Goal: Task Accomplishment & Management: Manage account settings

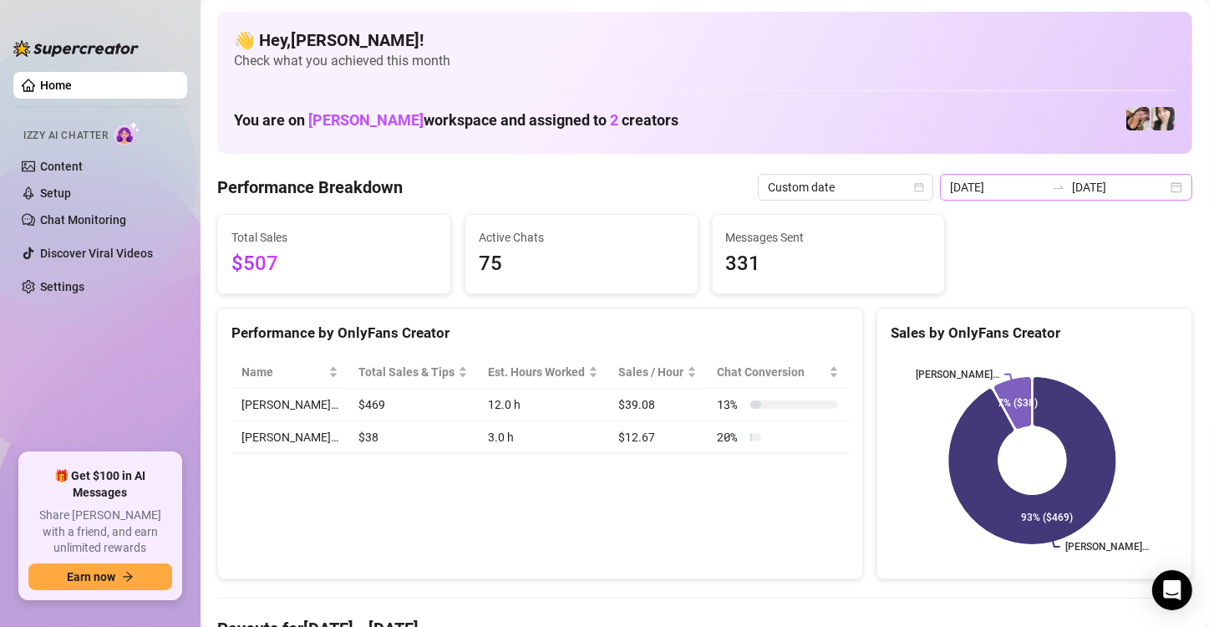
click at [1160, 183] on div "[DATE] [DATE]" at bounding box center [1066, 187] width 252 height 27
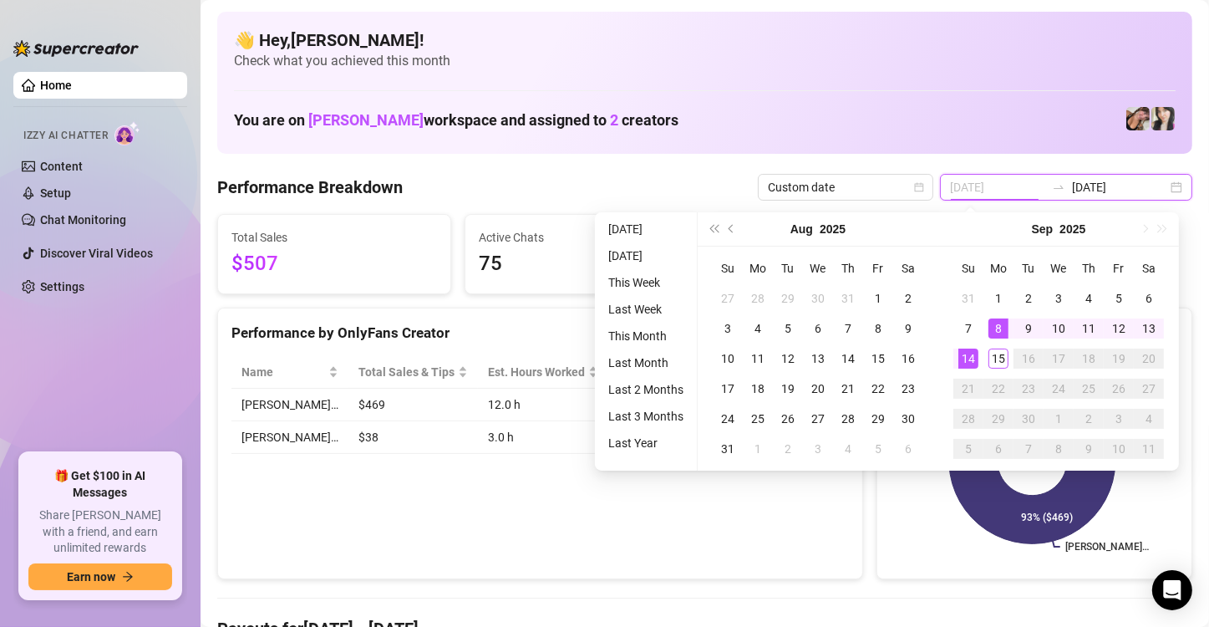
type input "[DATE]"
click at [995, 320] on div "8" at bounding box center [998, 328] width 20 height 20
click at [997, 282] on th "Mo" at bounding box center [998, 268] width 30 height 30
type input "[DATE]"
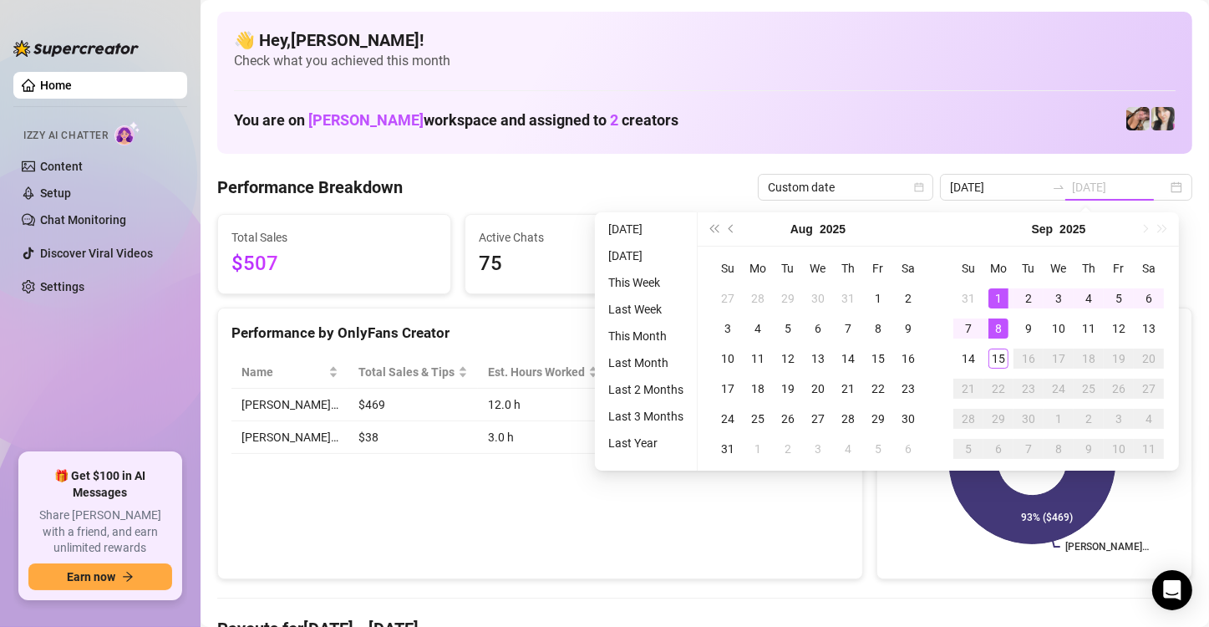
click at [999, 305] on div "1" at bounding box center [998, 298] width 20 height 20
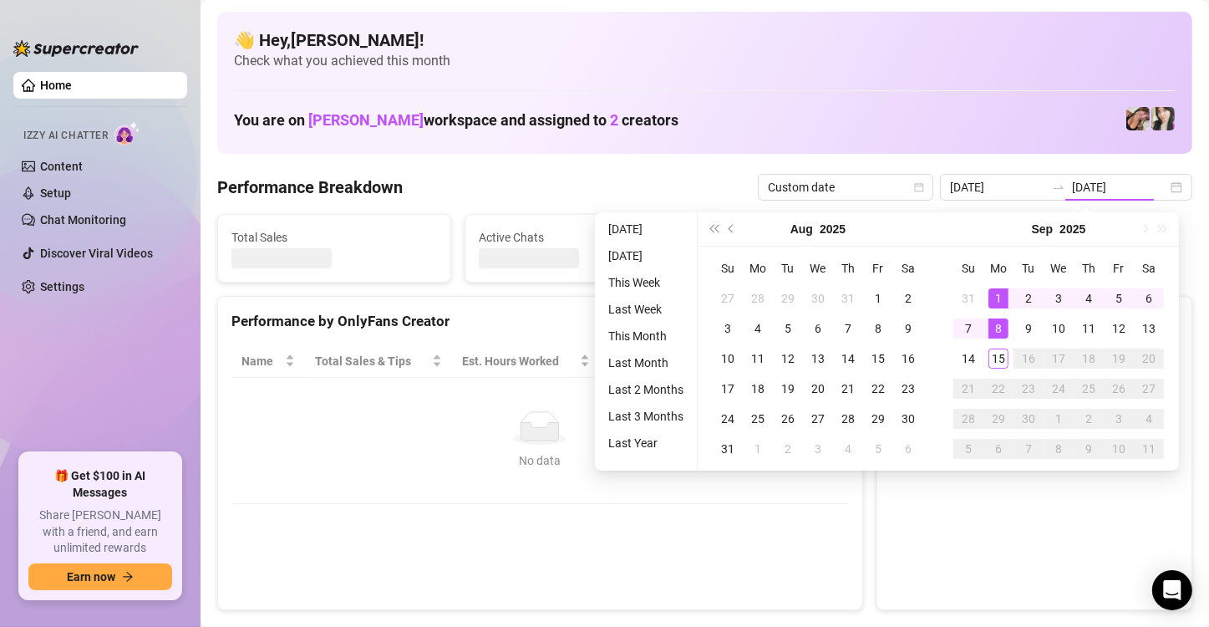
type input "[DATE]"
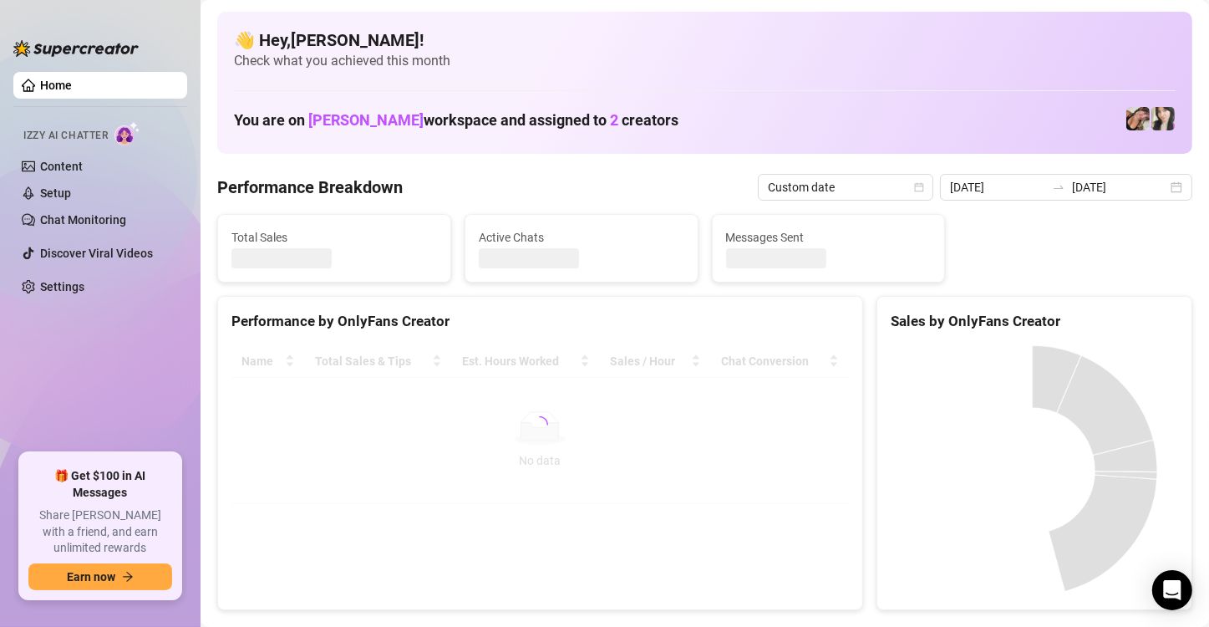
click at [996, 358] on canvas at bounding box center [1032, 470] width 283 height 251
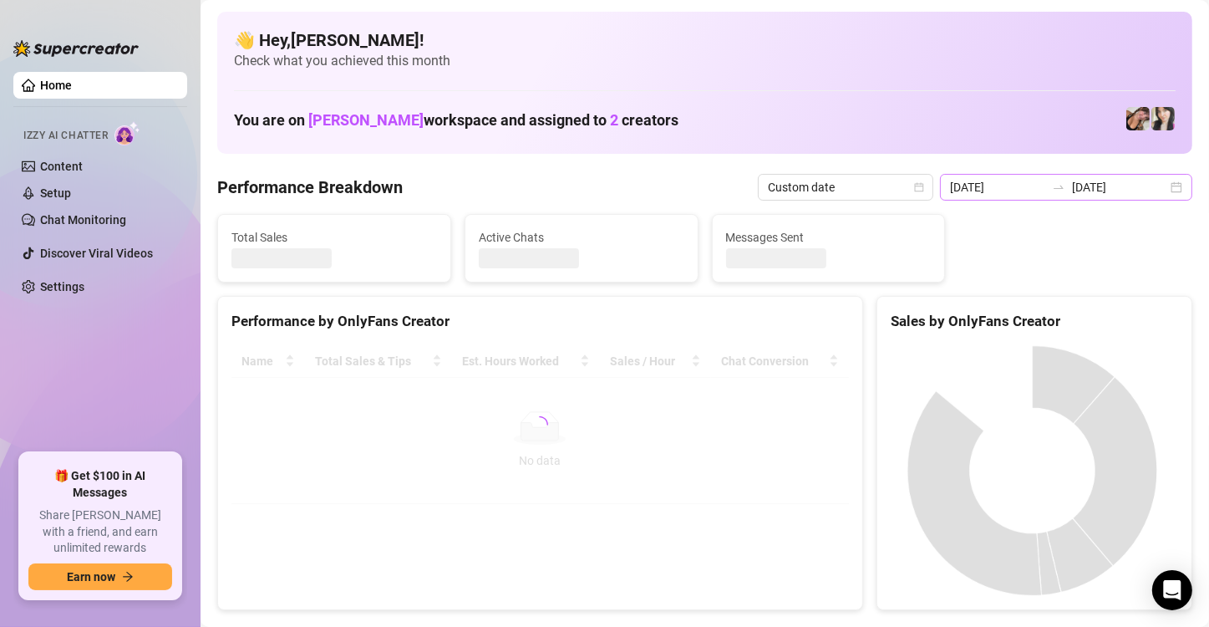
click at [1139, 175] on div "[DATE] [DATE]" at bounding box center [1066, 187] width 252 height 27
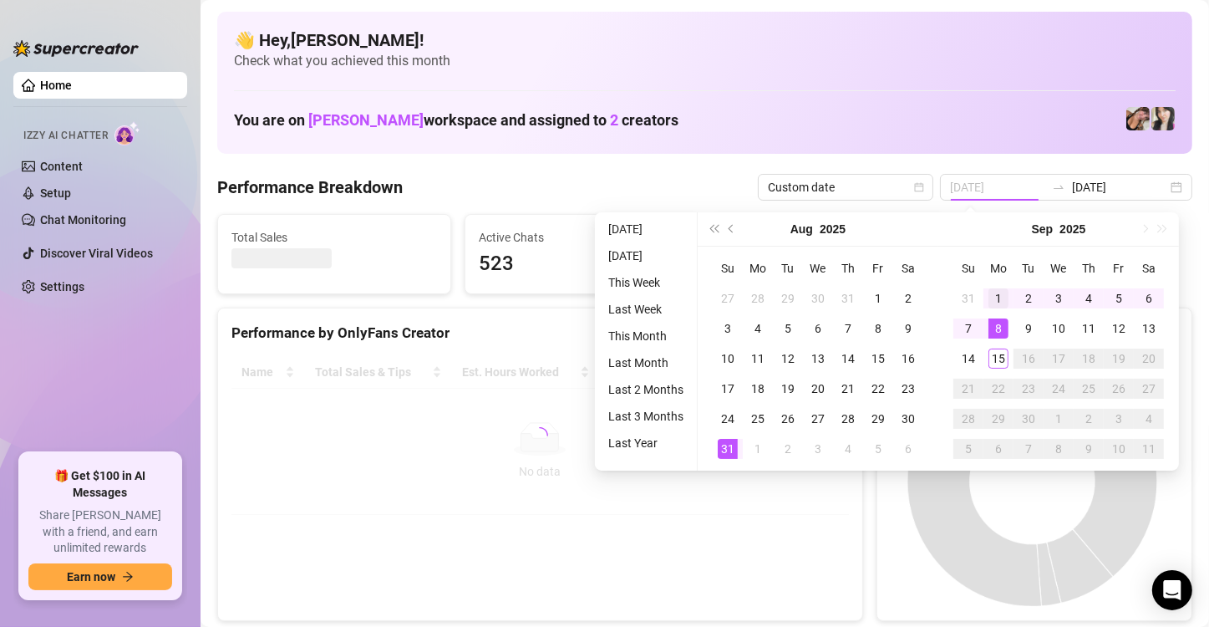
click at [995, 291] on div "1" at bounding box center [998, 298] width 20 height 20
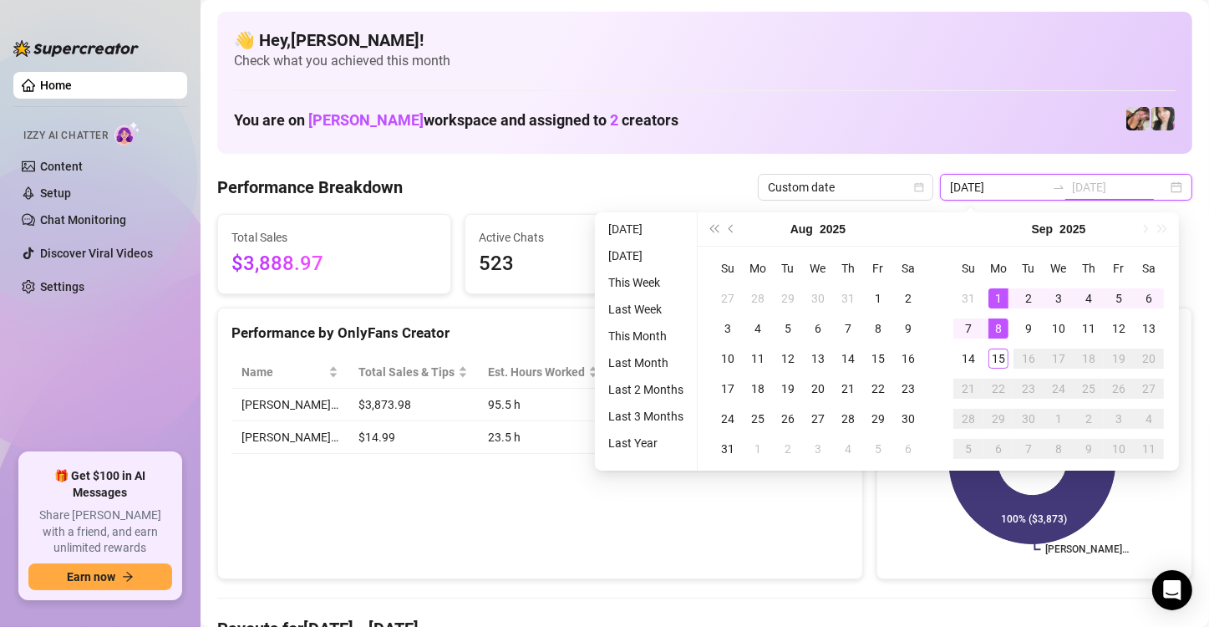
type input "[DATE]"
click at [993, 355] on div "15" at bounding box center [998, 358] width 20 height 20
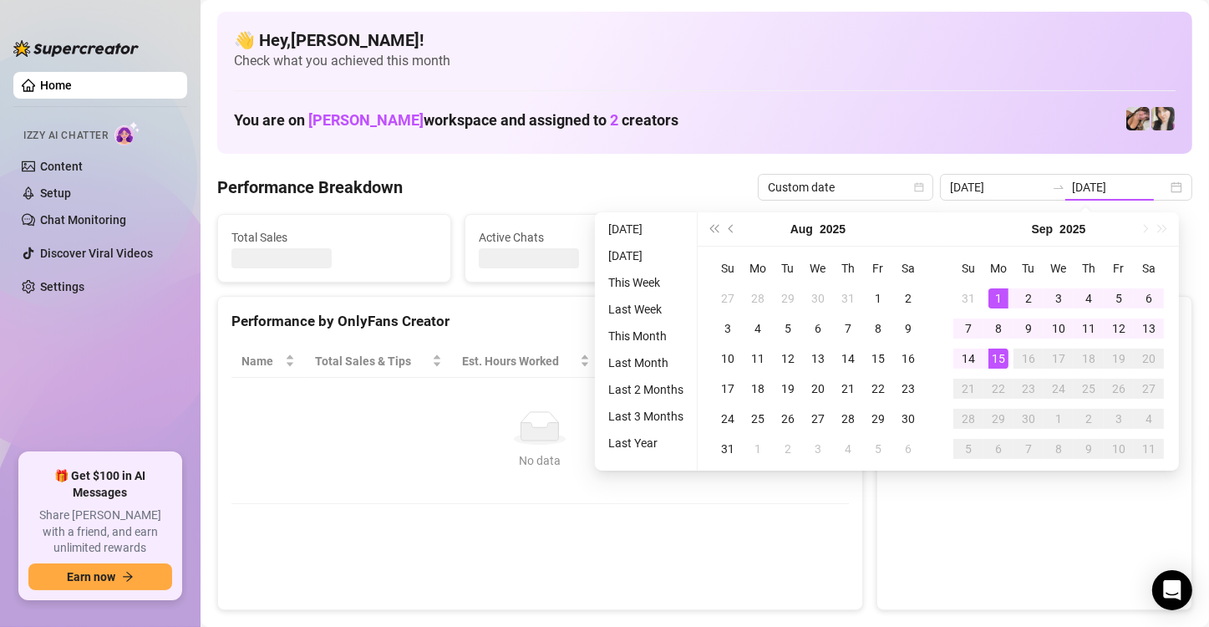
type input "[DATE]"
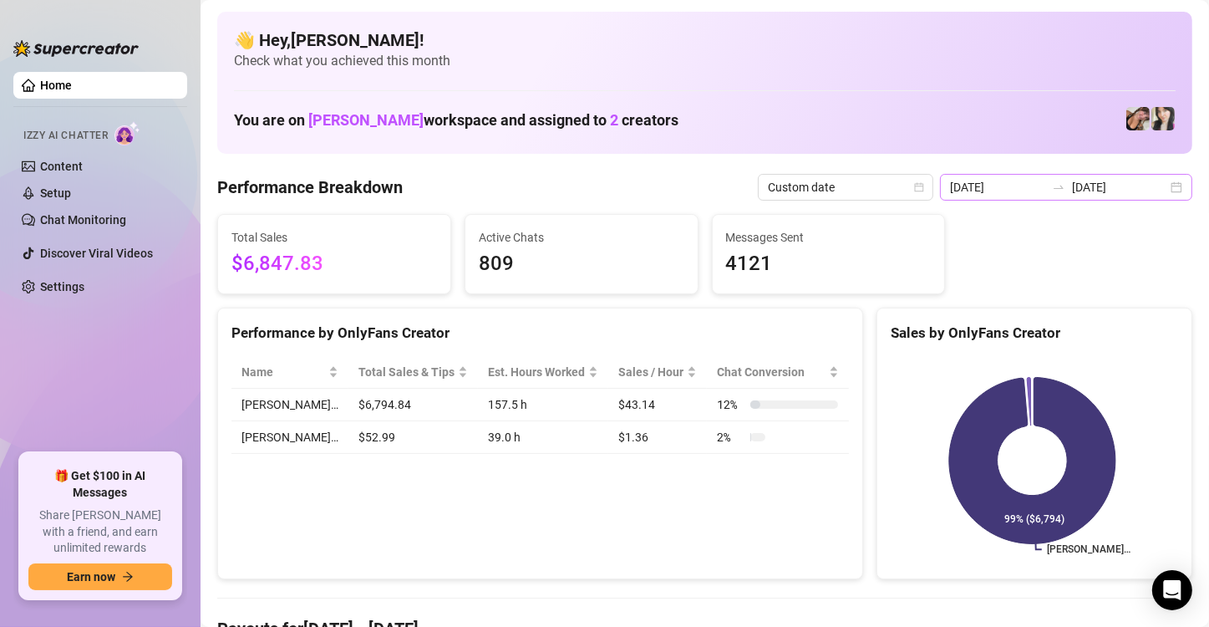
click at [1151, 175] on div "[DATE] [DATE]" at bounding box center [1066, 187] width 252 height 27
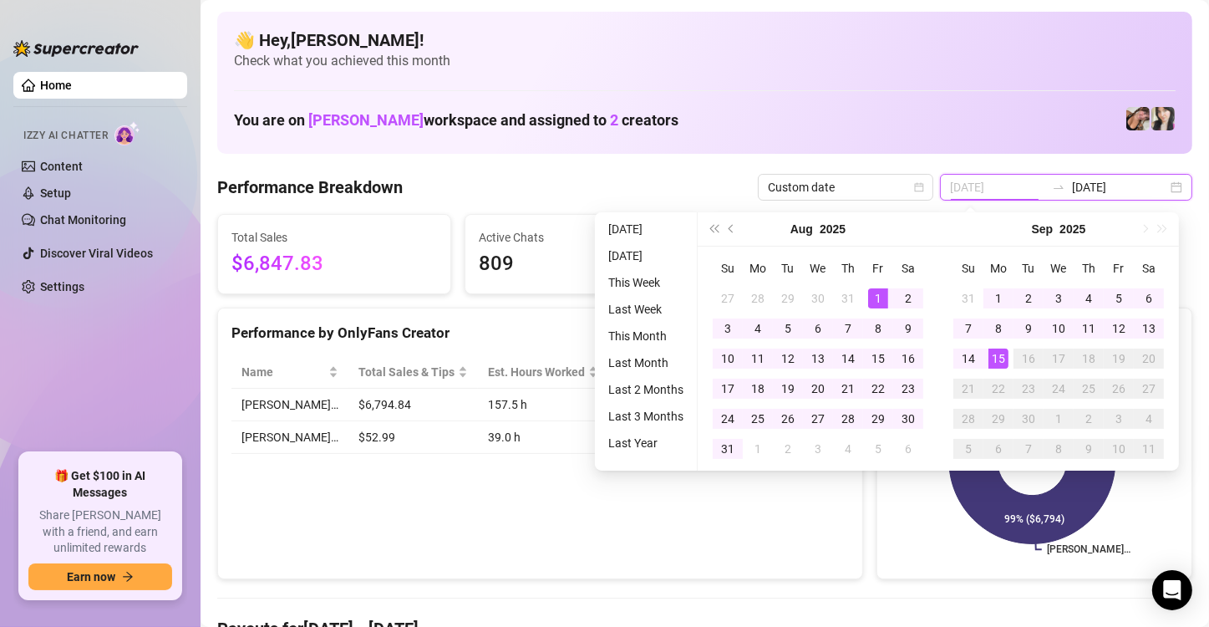
type input "[DATE]"
click at [873, 297] on div "1" at bounding box center [878, 298] width 20 height 20
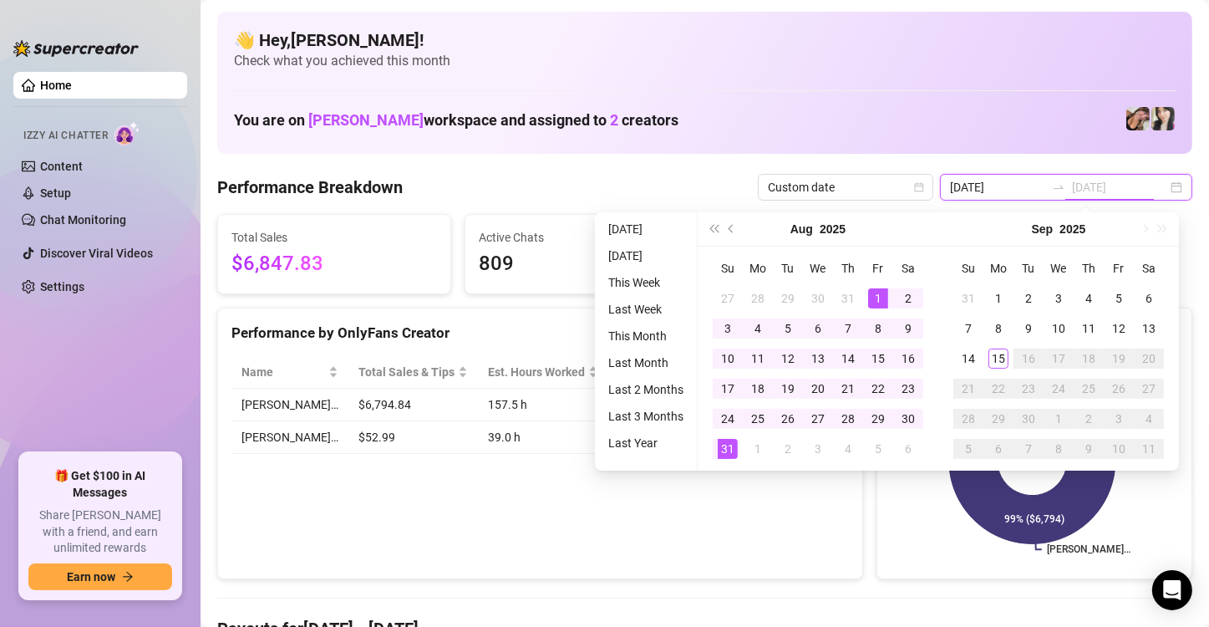
type input "[DATE]"
click at [723, 451] on div "31" at bounding box center [728, 449] width 20 height 20
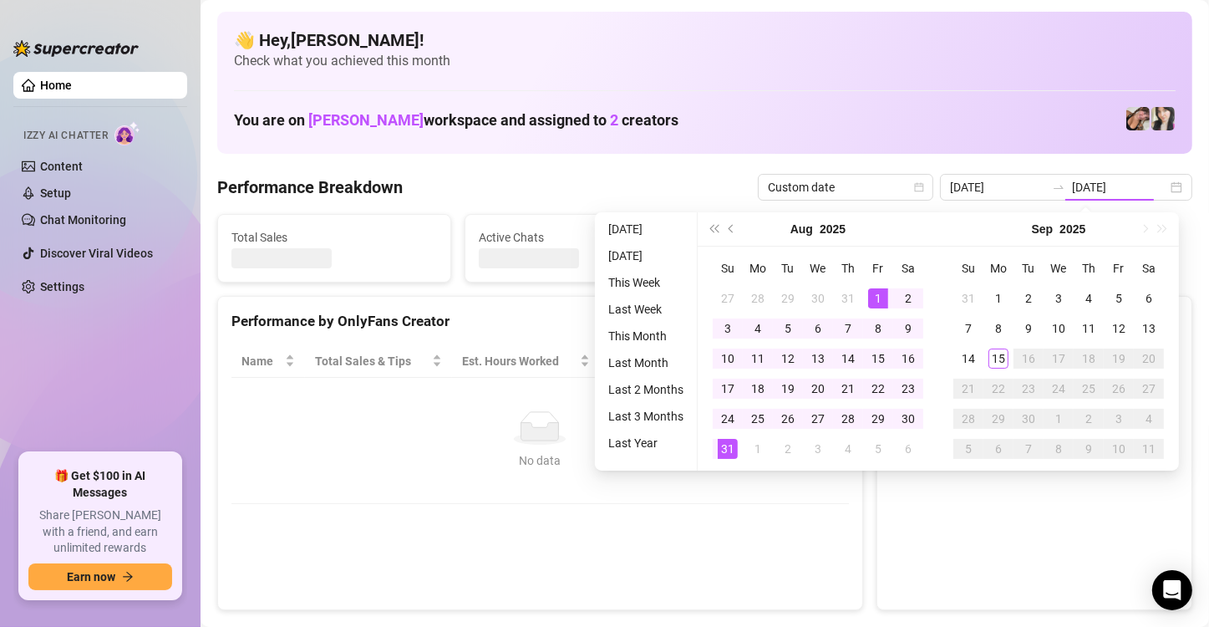
type input "[DATE]"
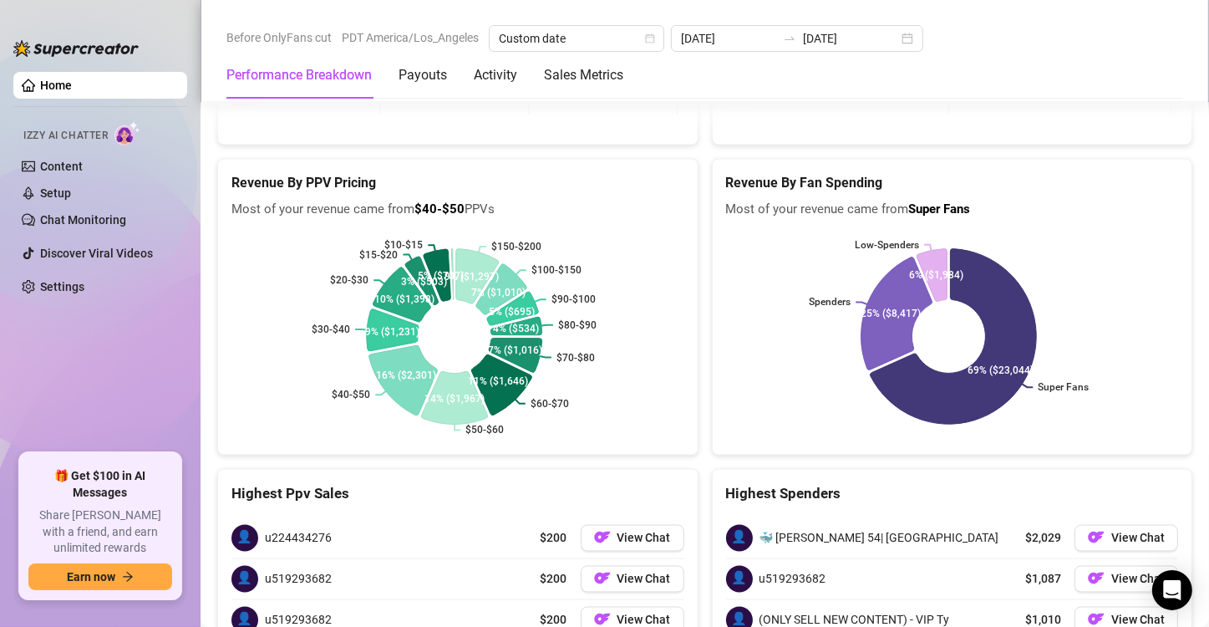
scroll to position [2738, 0]
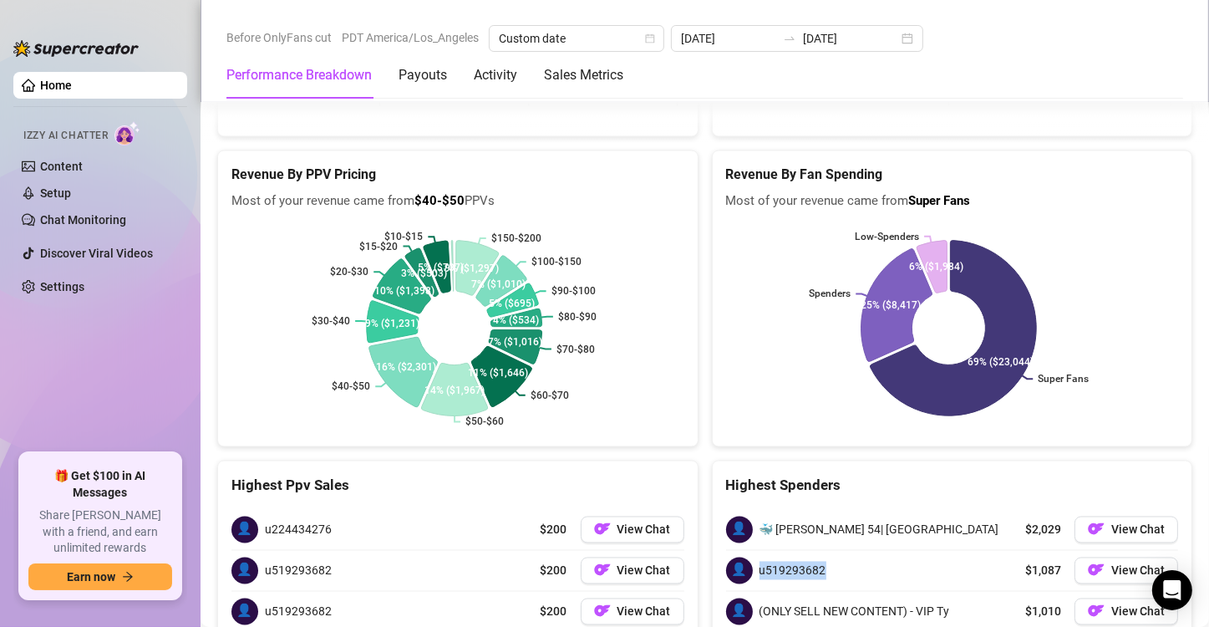
drag, startPoint x: 824, startPoint y: 378, endPoint x: 751, endPoint y: 389, distance: 73.6
click at [751, 551] on div "👤 u519293682 $1,087 View Chat" at bounding box center [952, 571] width 453 height 40
copy span "u519293682"
drag, startPoint x: 817, startPoint y: 456, endPoint x: 744, endPoint y: 467, distance: 73.5
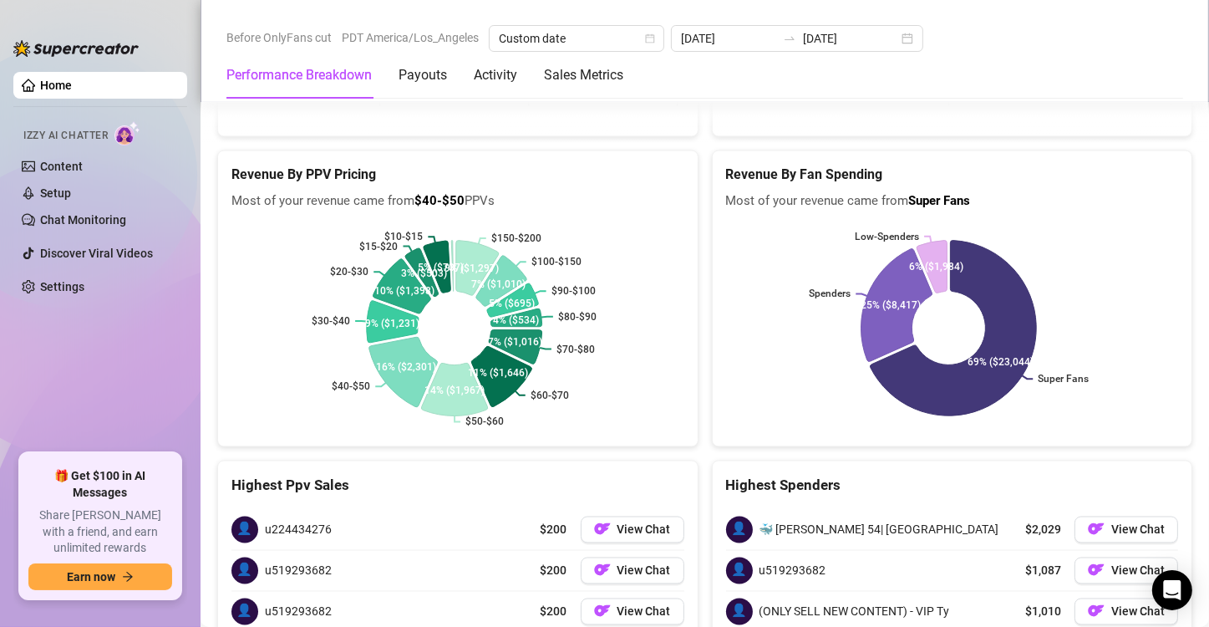
copy div "👤 u222780089"
